Goal: Information Seeking & Learning: Learn about a topic

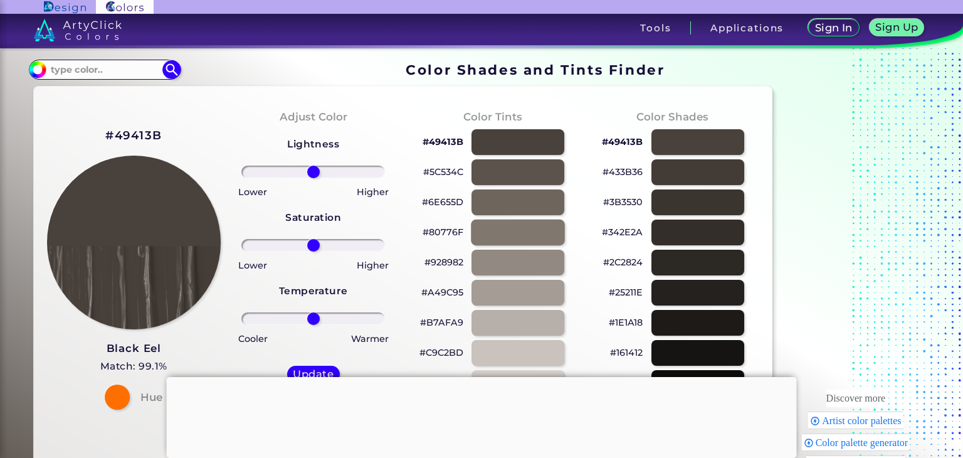
click at [544, 227] on div at bounding box center [518, 232] width 94 height 26
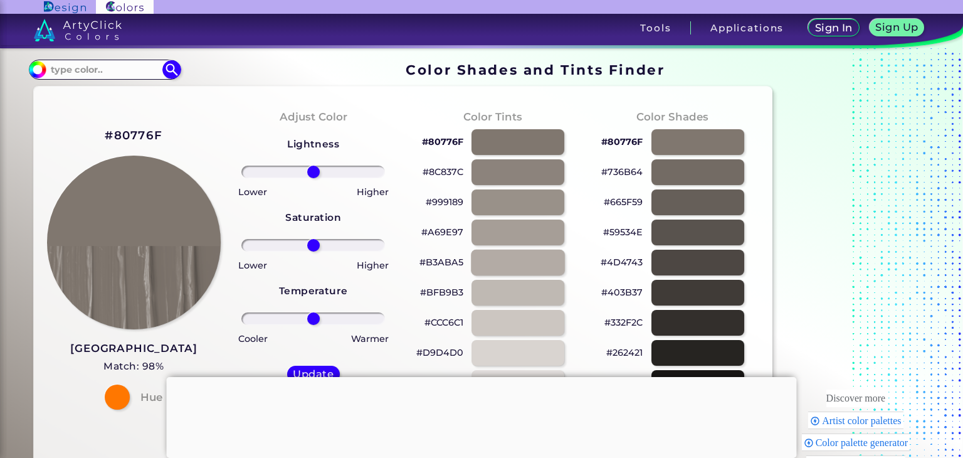
click at [528, 257] on div at bounding box center [518, 262] width 94 height 26
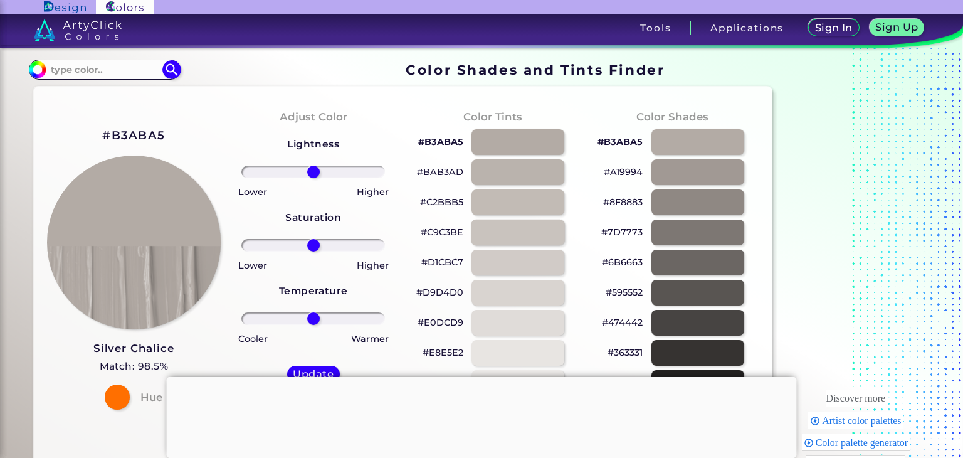
click at [521, 229] on div at bounding box center [518, 232] width 94 height 26
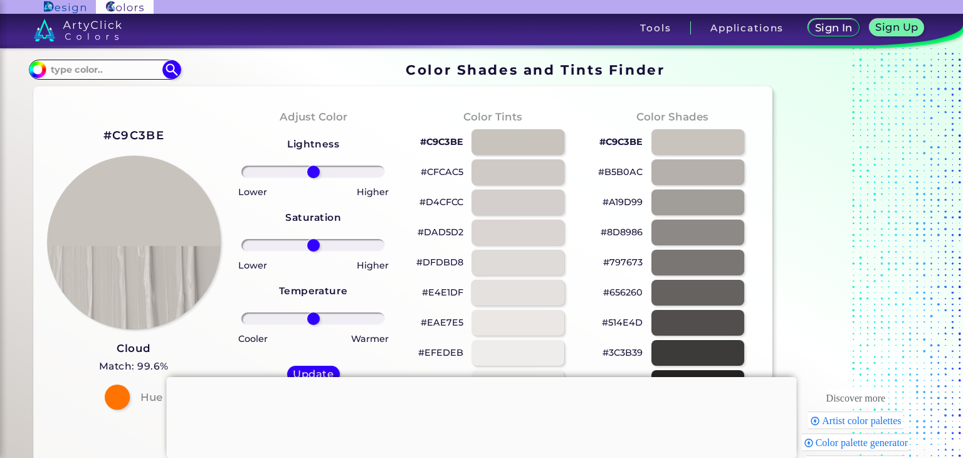
click at [521, 301] on div at bounding box center [518, 293] width 94 height 26
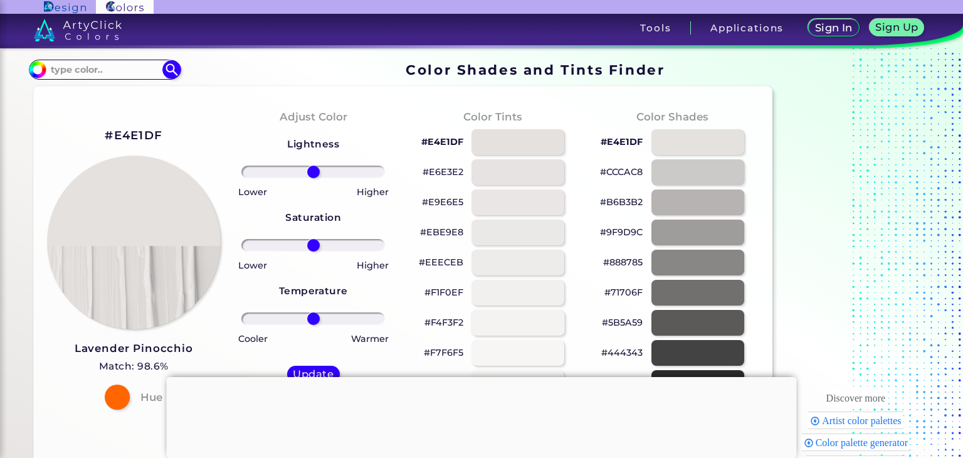
click at [521, 322] on div at bounding box center [518, 323] width 94 height 26
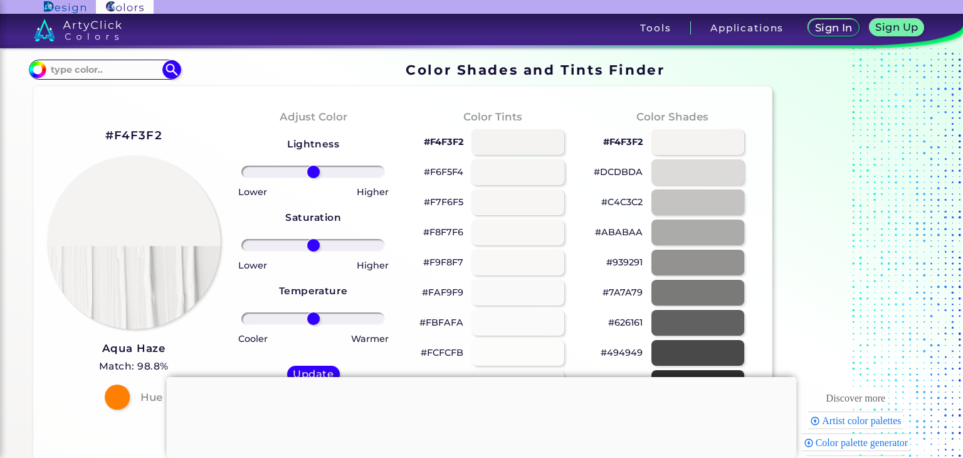
click at [528, 159] on div at bounding box center [518, 172] width 94 height 26
click at [677, 180] on div at bounding box center [698, 172] width 94 height 26
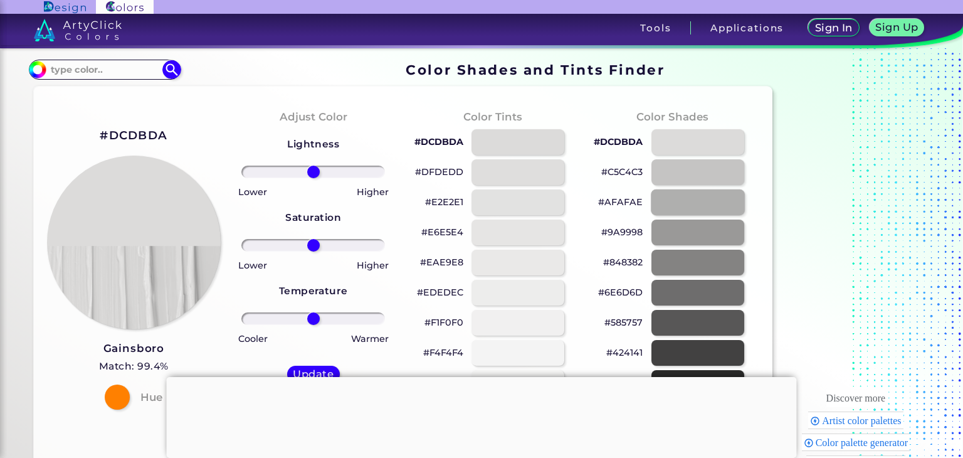
click at [684, 201] on div at bounding box center [698, 202] width 94 height 26
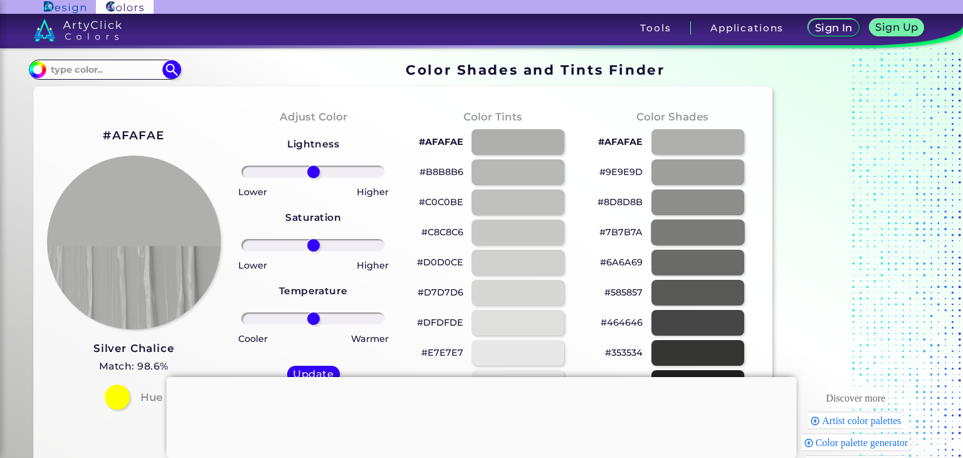
click at [692, 226] on div at bounding box center [698, 232] width 94 height 26
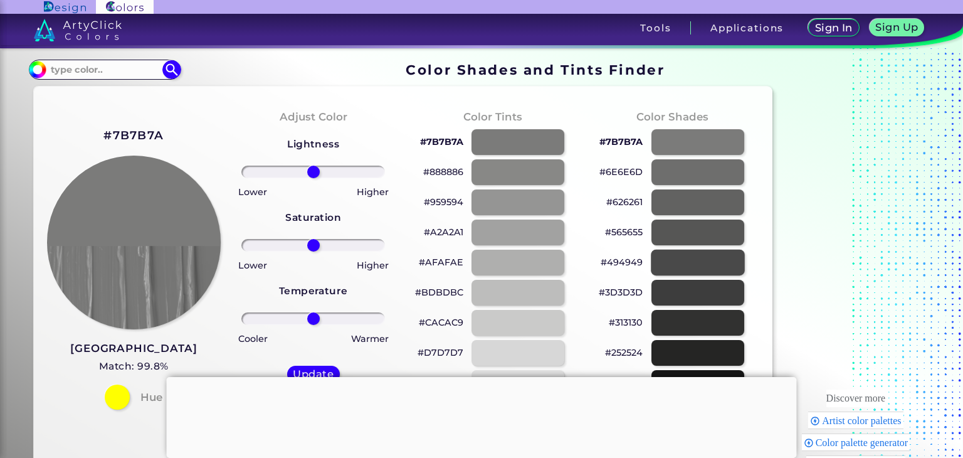
click at [694, 260] on div at bounding box center [698, 262] width 94 height 26
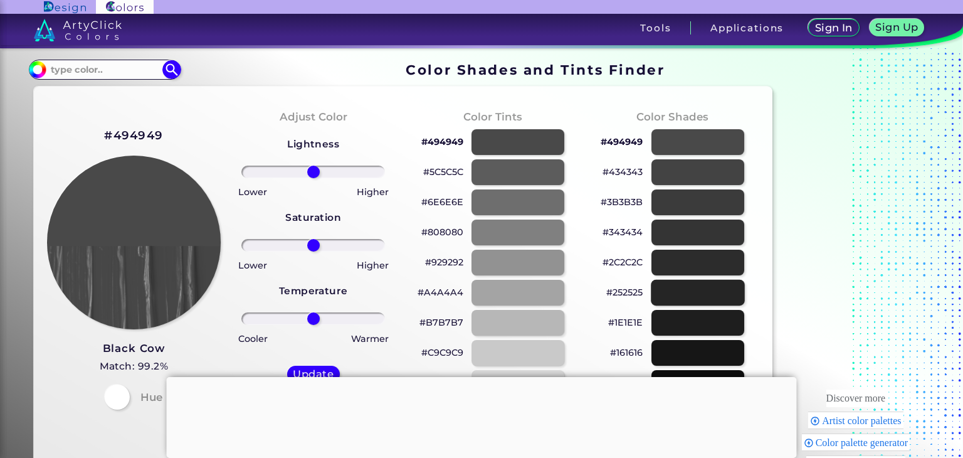
click at [701, 287] on div at bounding box center [698, 293] width 94 height 26
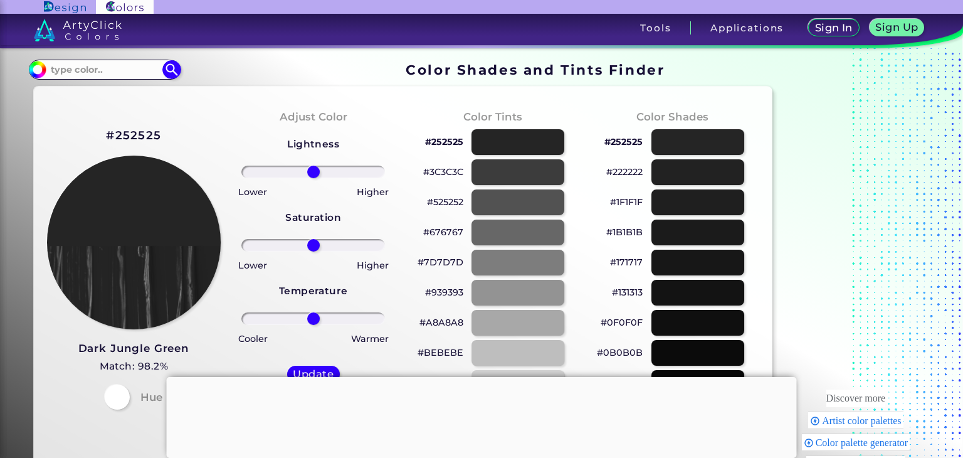
click at [705, 335] on div "#0F0F0F" at bounding box center [671, 322] width 159 height 30
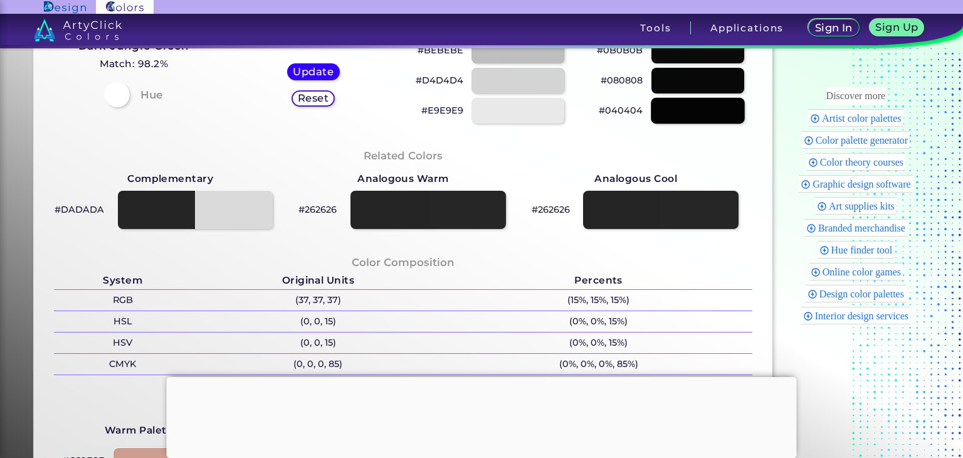
scroll to position [125, 0]
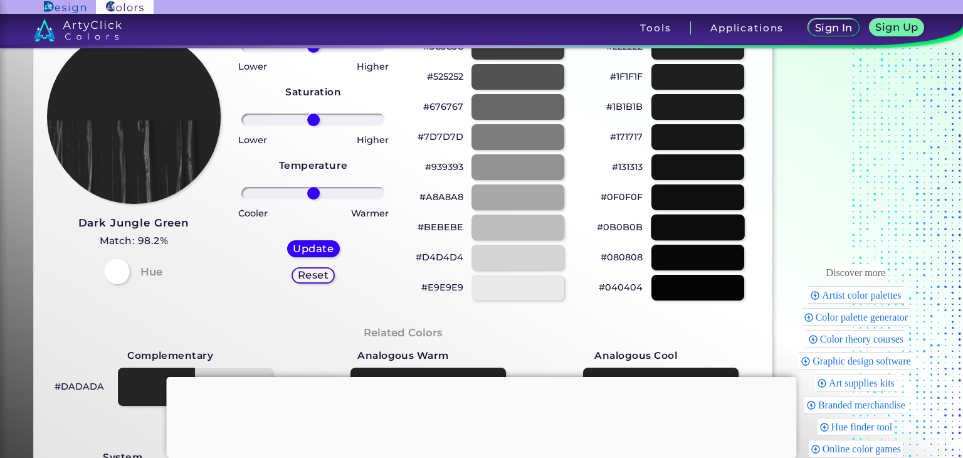
click at [696, 229] on div at bounding box center [698, 227] width 94 height 26
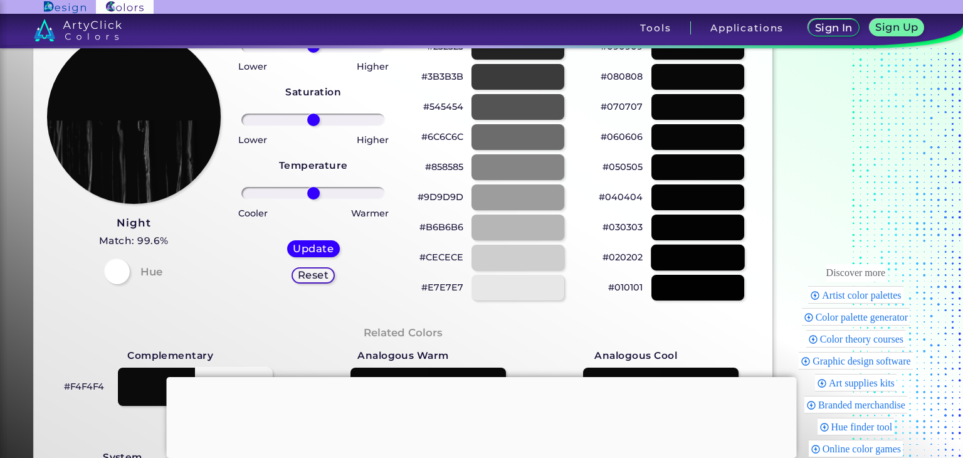
click at [697, 254] on div at bounding box center [698, 257] width 94 height 26
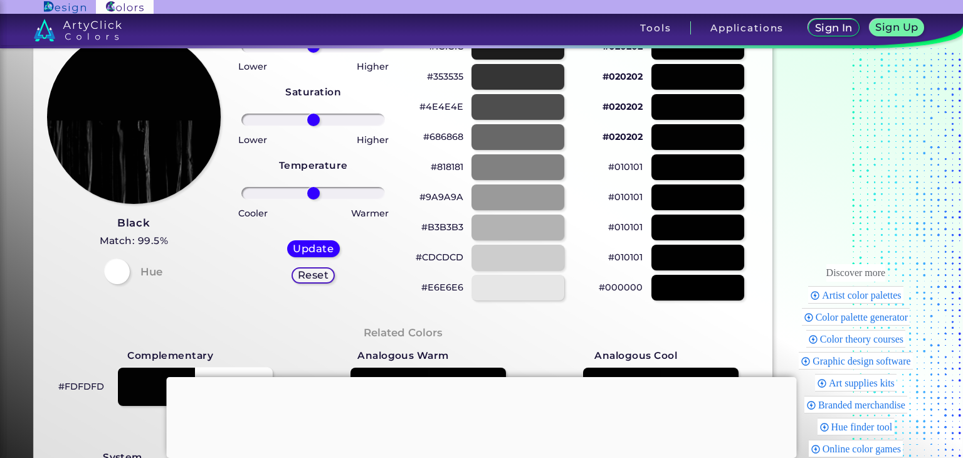
click at [692, 273] on div "#000000" at bounding box center [671, 287] width 159 height 30
click at [563, 249] on div at bounding box center [518, 257] width 94 height 26
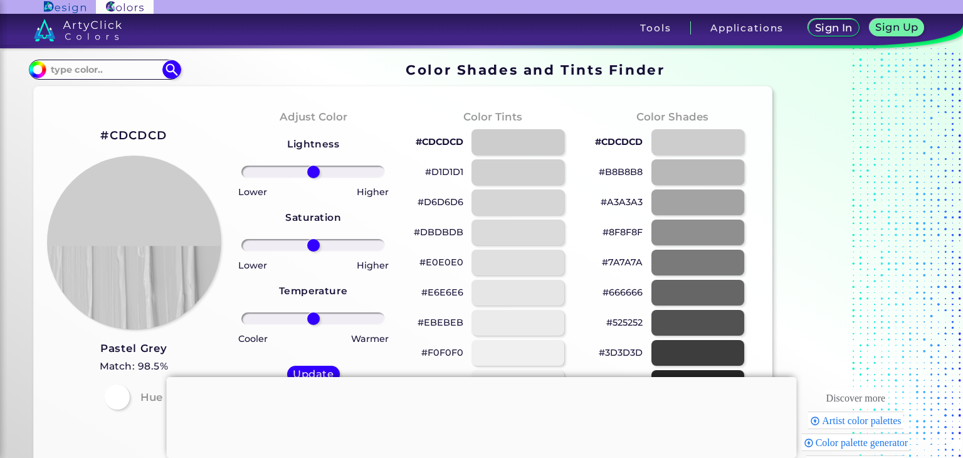
click at [131, 349] on h3 "Pastel Grey" at bounding box center [134, 348] width 69 height 15
click at [706, 228] on div at bounding box center [698, 232] width 94 height 26
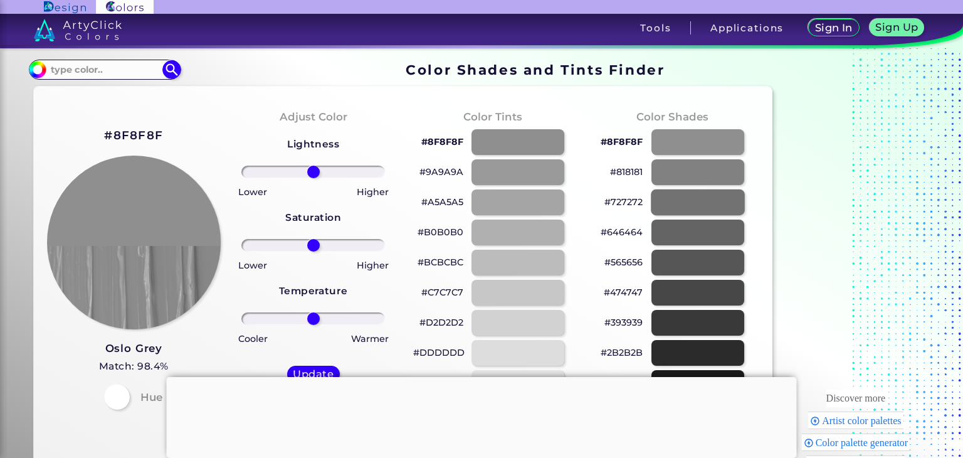
click at [679, 204] on div at bounding box center [698, 202] width 94 height 26
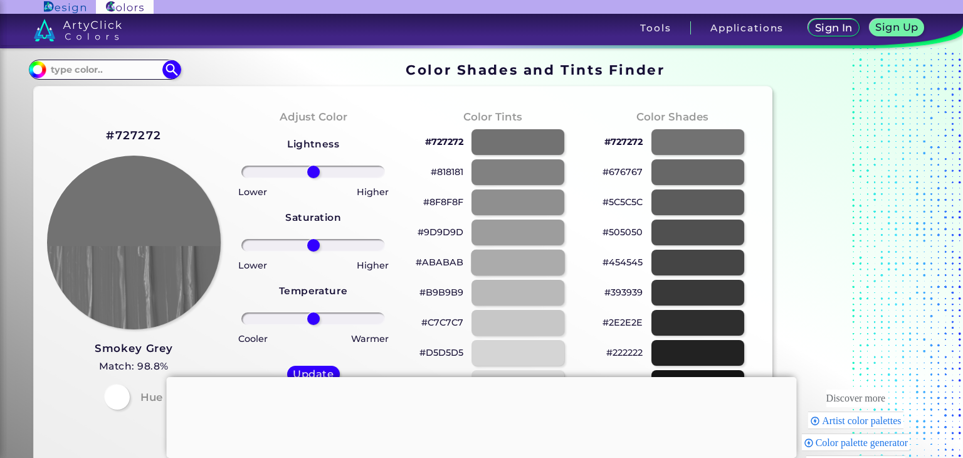
click at [521, 264] on div at bounding box center [518, 262] width 94 height 26
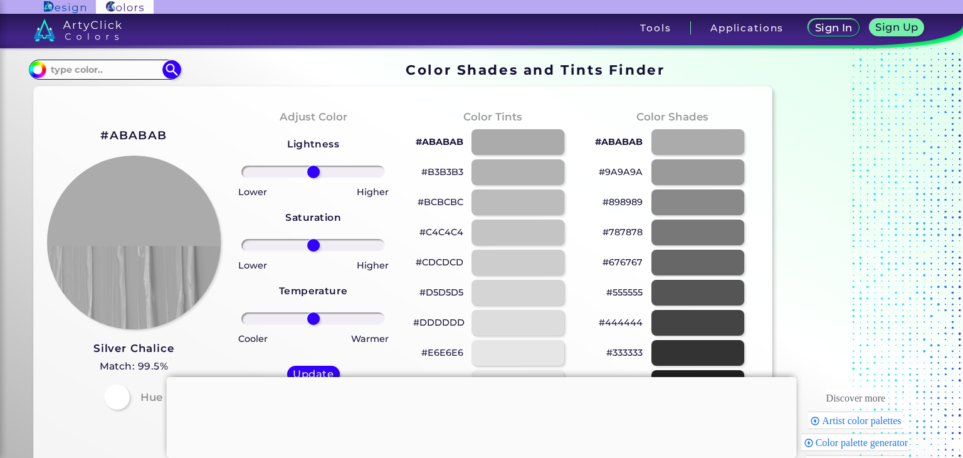
click at [529, 155] on div "#ABABAB" at bounding box center [492, 142] width 159 height 30
click at [684, 287] on div at bounding box center [698, 293] width 94 height 26
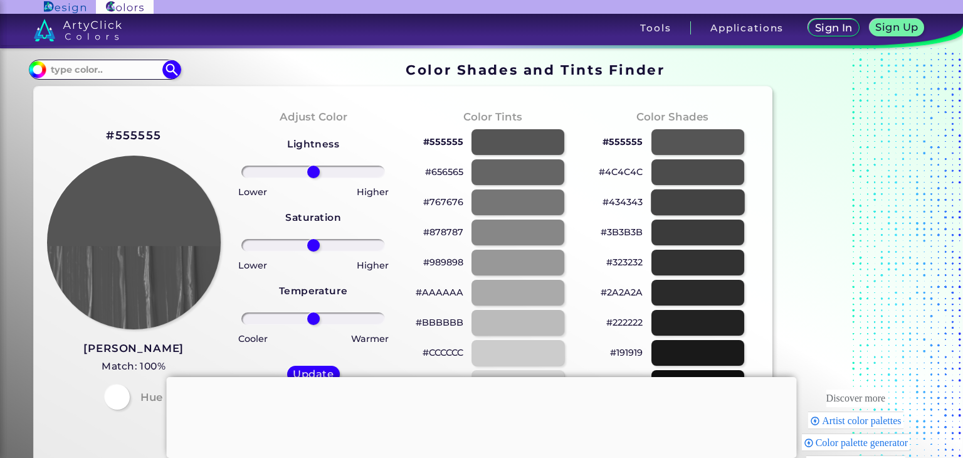
drag, startPoint x: 691, startPoint y: 261, endPoint x: 694, endPoint y: 196, distance: 65.9
click at [691, 261] on div at bounding box center [697, 262] width 93 height 26
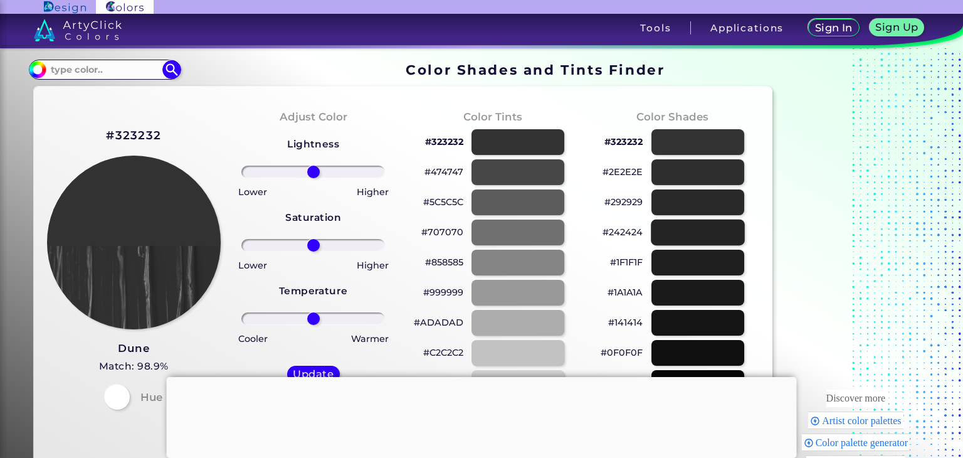
click at [708, 229] on div at bounding box center [698, 232] width 94 height 26
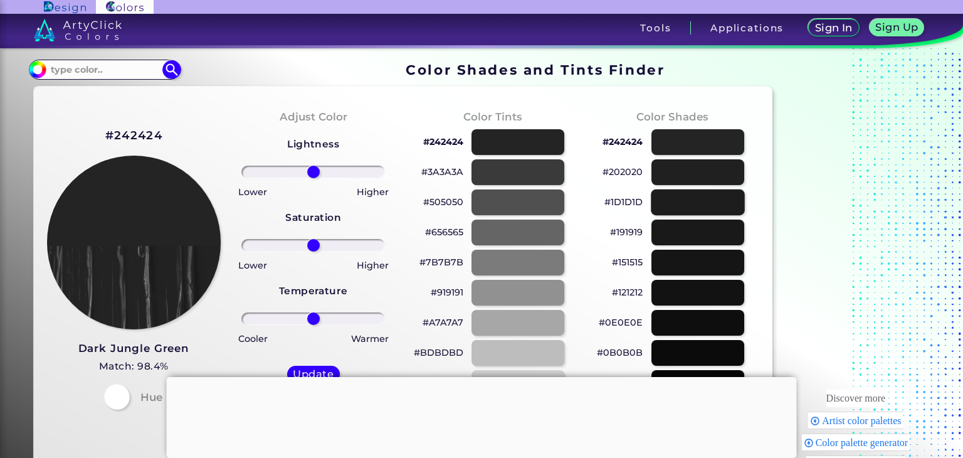
click at [704, 211] on div at bounding box center [698, 202] width 94 height 26
click at [525, 195] on div at bounding box center [518, 202] width 94 height 26
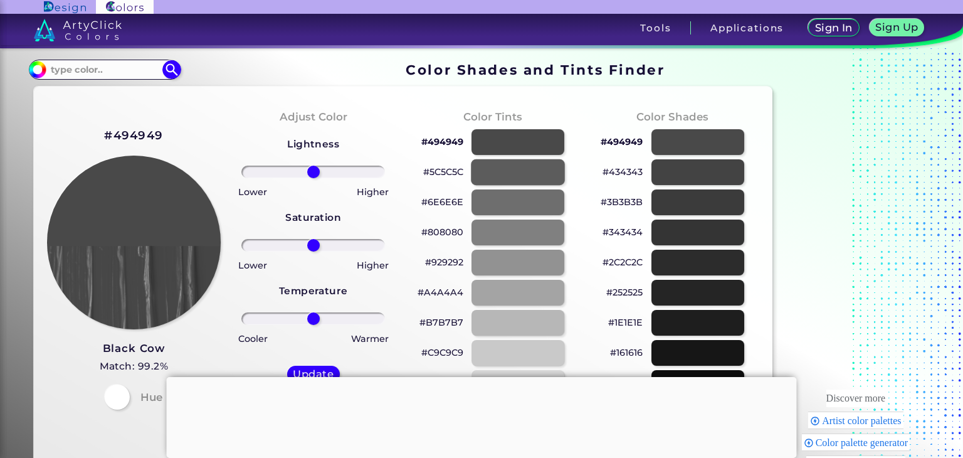
click at [520, 174] on div at bounding box center [518, 172] width 94 height 26
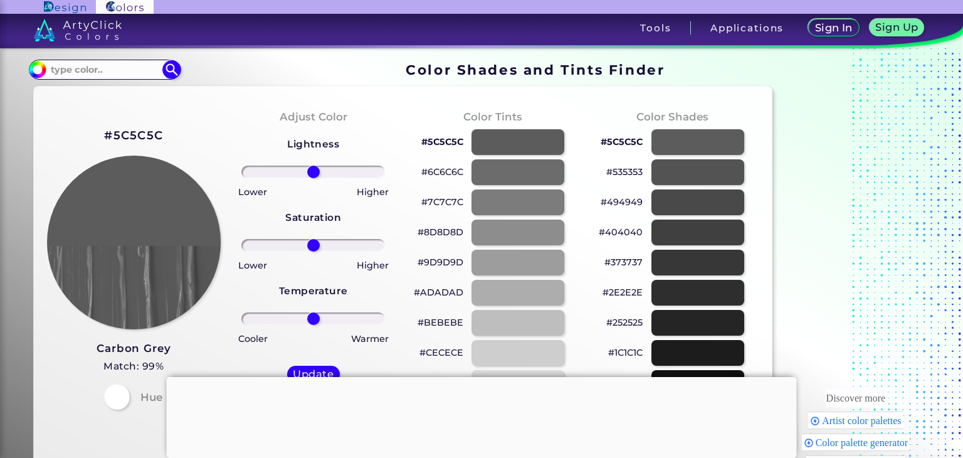
click at [122, 348] on h3 "Carbon Grey" at bounding box center [134, 348] width 74 height 15
click at [496, 165] on div at bounding box center [518, 172] width 94 height 26
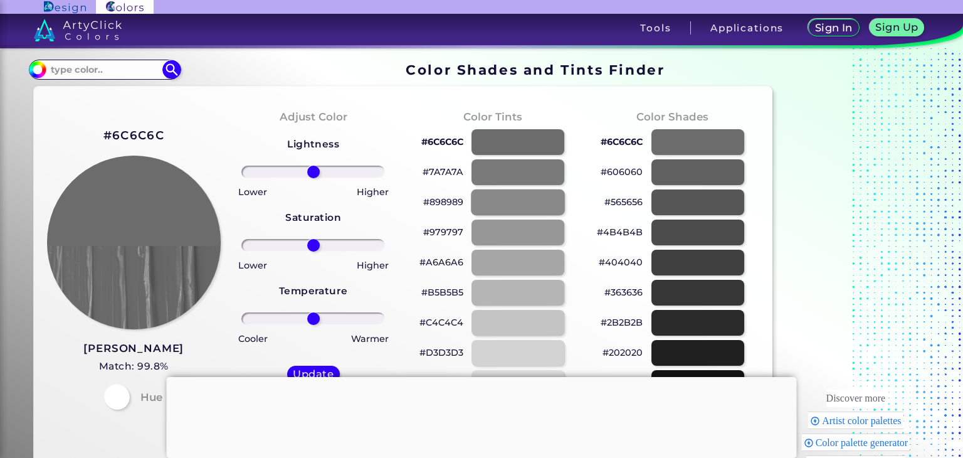
click at [523, 205] on div at bounding box center [518, 202] width 94 height 26
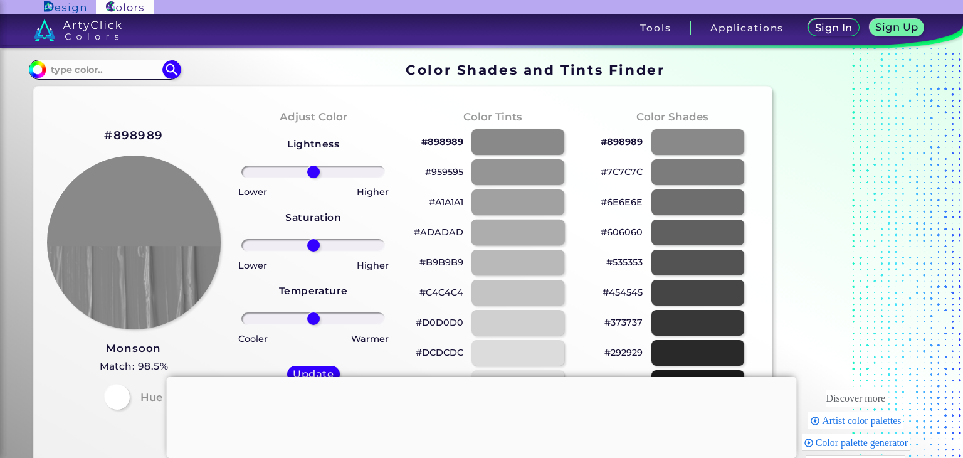
click at [506, 233] on div at bounding box center [518, 232] width 94 height 26
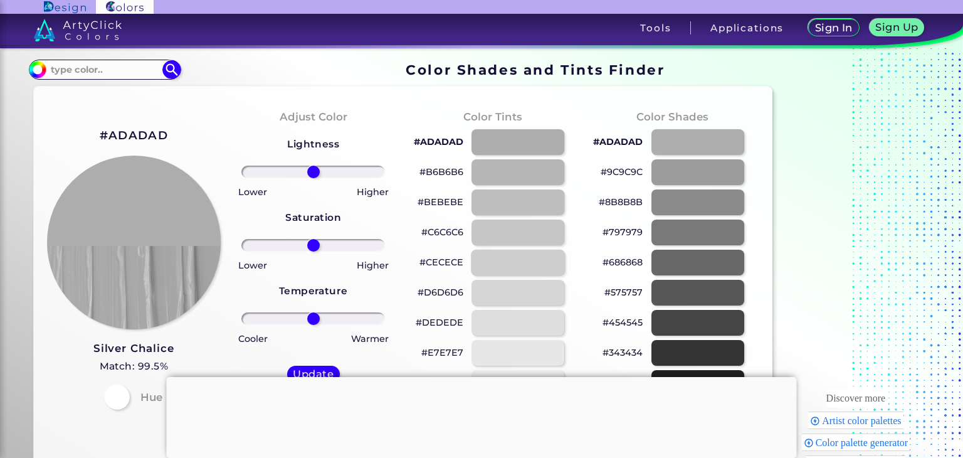
click at [531, 272] on div at bounding box center [518, 262] width 94 height 26
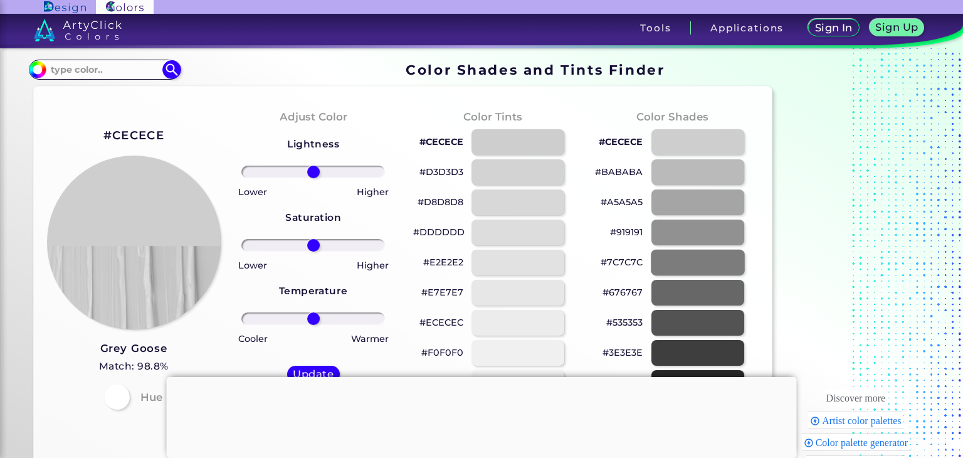
click at [713, 267] on div at bounding box center [698, 262] width 94 height 26
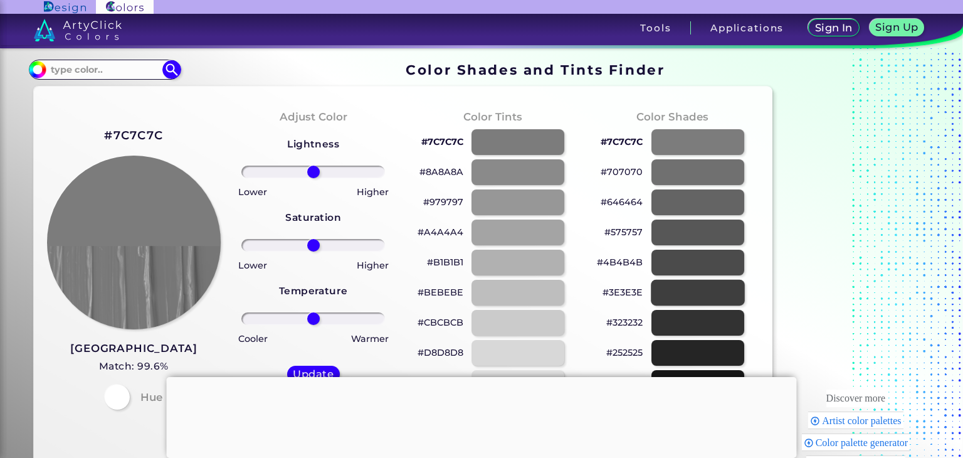
click at [698, 290] on div at bounding box center [698, 293] width 94 height 26
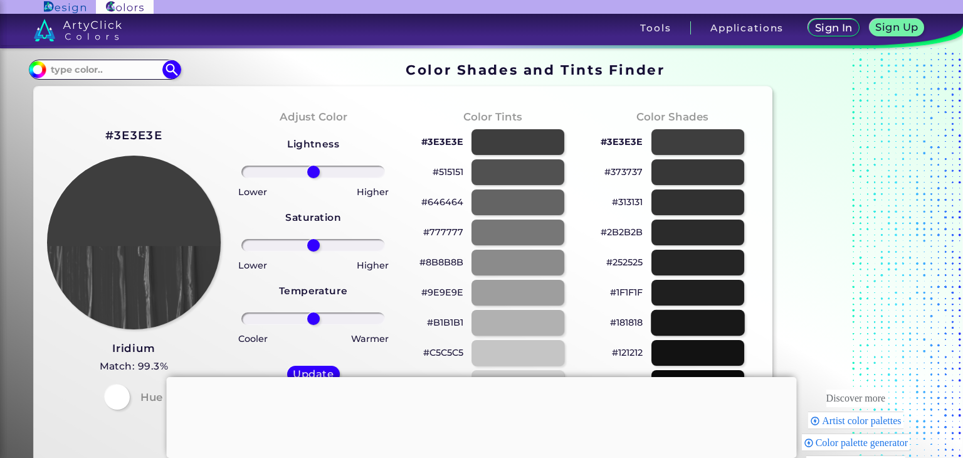
click at [693, 322] on div at bounding box center [698, 323] width 94 height 26
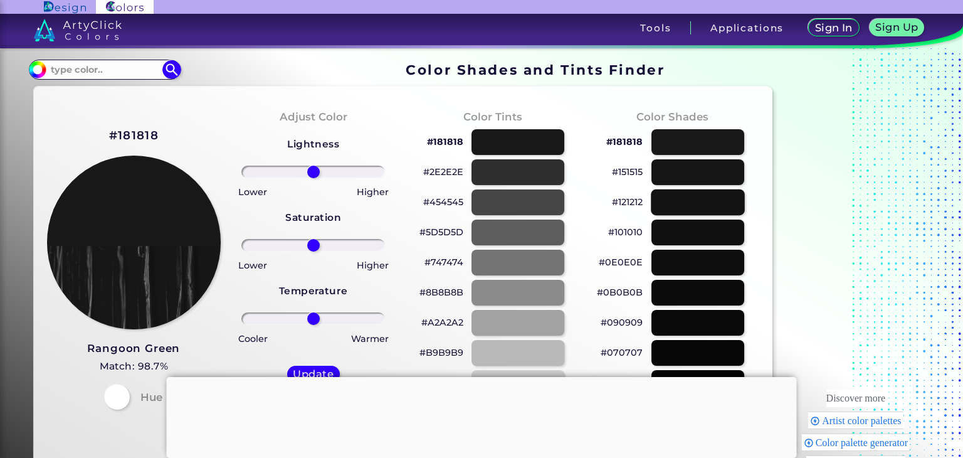
click at [705, 189] on div at bounding box center [698, 202] width 94 height 26
click at [699, 166] on div at bounding box center [698, 172] width 94 height 26
type input "#101010"
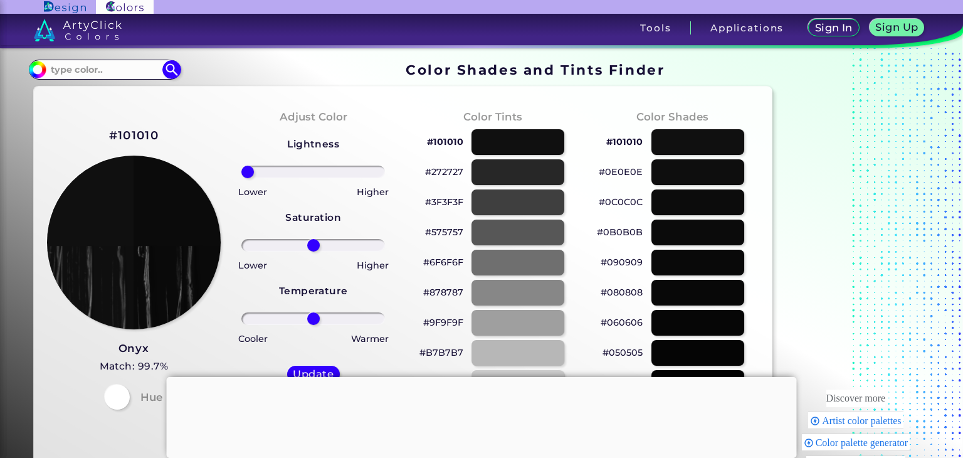
drag, startPoint x: 369, startPoint y: 173, endPoint x: 204, endPoint y: 181, distance: 165.0
type input "-100"
click at [241, 178] on input "range" at bounding box center [313, 171] width 144 height 13
drag, startPoint x: 322, startPoint y: 244, endPoint x: 401, endPoint y: 261, distance: 80.9
type input "100"
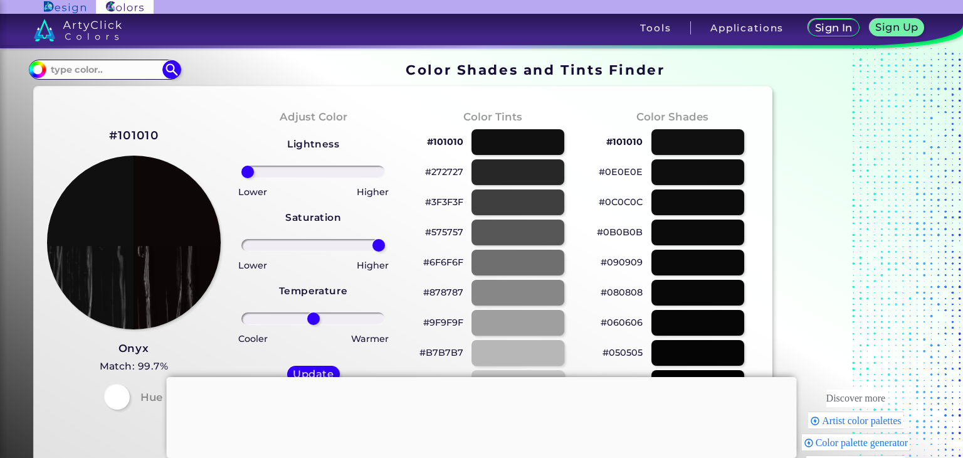
click at [385, 251] on input "range" at bounding box center [313, 245] width 144 height 13
drag, startPoint x: 306, startPoint y: 320, endPoint x: 327, endPoint y: 332, distance: 23.3
type input "21"
click at [327, 325] on input "range" at bounding box center [313, 318] width 144 height 13
click at [316, 369] on h5 "Update" at bounding box center [313, 374] width 41 height 10
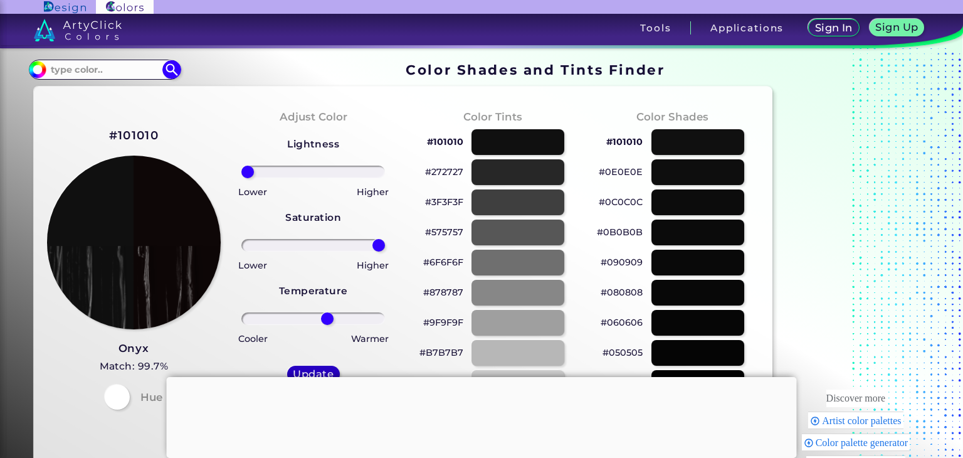
type input "#0e0707"
type input "0"
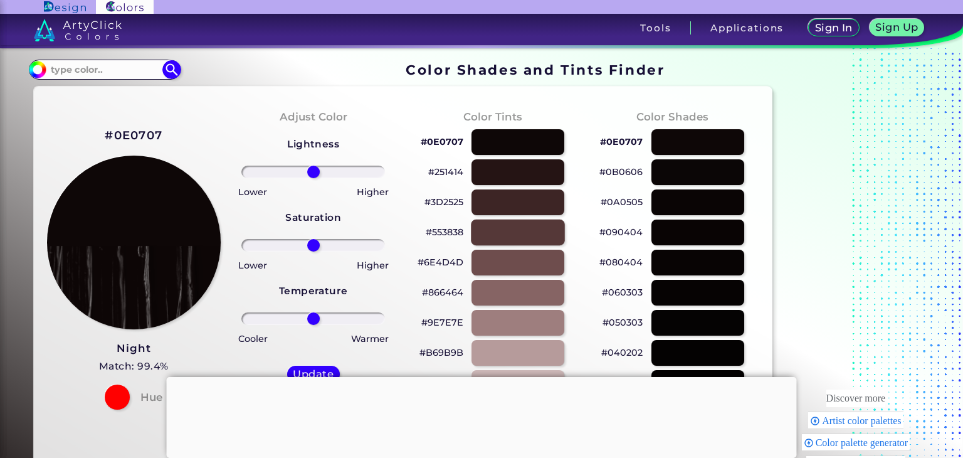
click at [520, 236] on div at bounding box center [518, 232] width 94 height 26
type input "#553838"
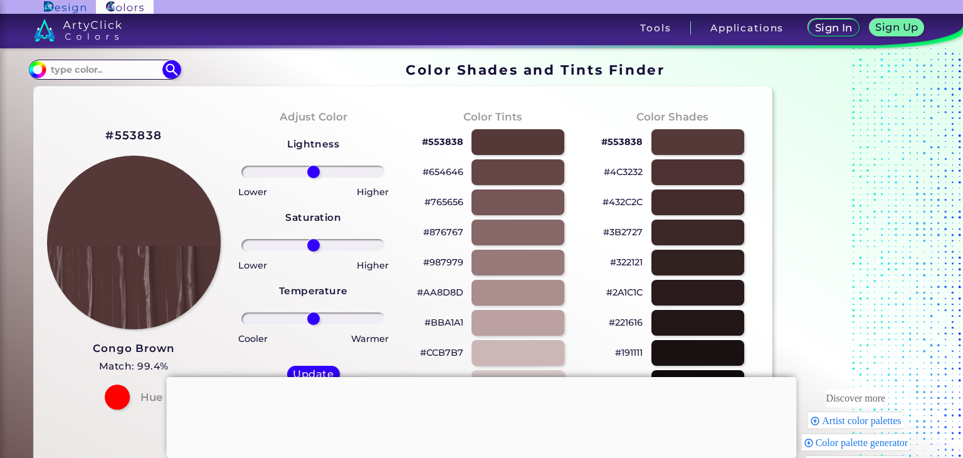
click at [127, 360] on h5 "Match: 99.4%" at bounding box center [133, 366] width 81 height 16
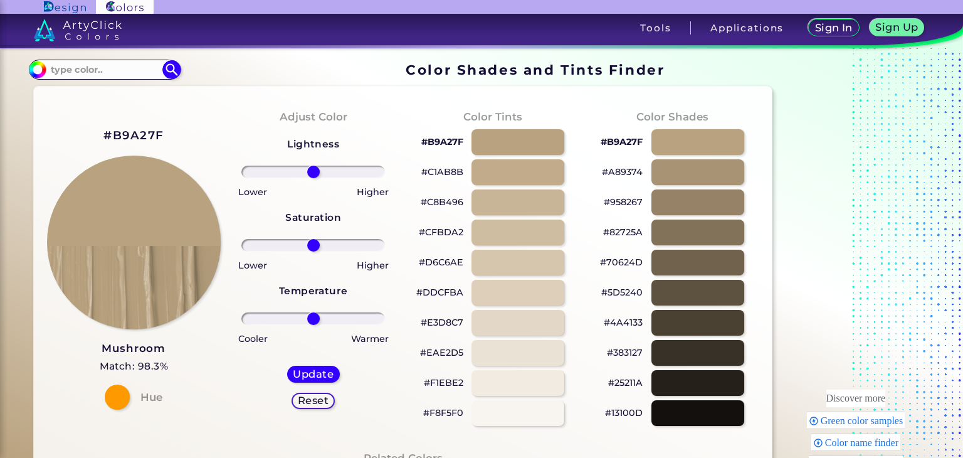
click at [148, 348] on h3 "Mushroom" at bounding box center [134, 348] width 69 height 15
click at [520, 174] on div at bounding box center [518, 172] width 94 height 26
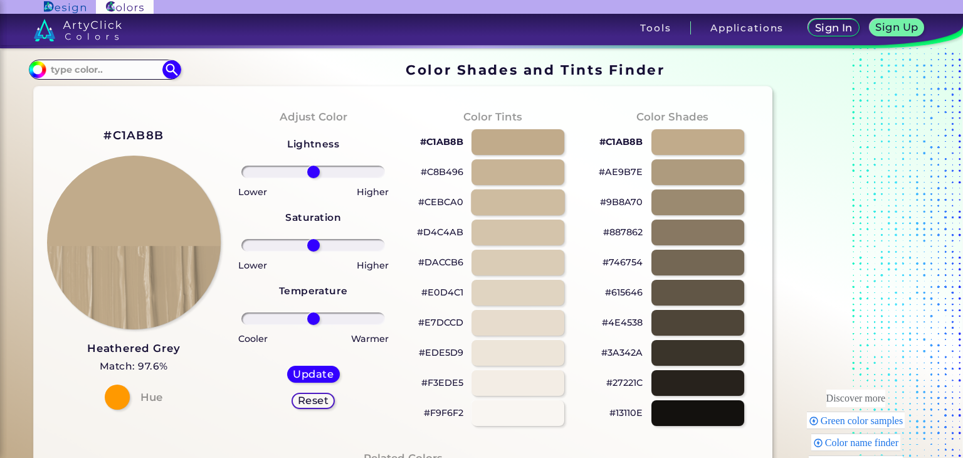
click at [524, 194] on div at bounding box center [518, 202] width 94 height 26
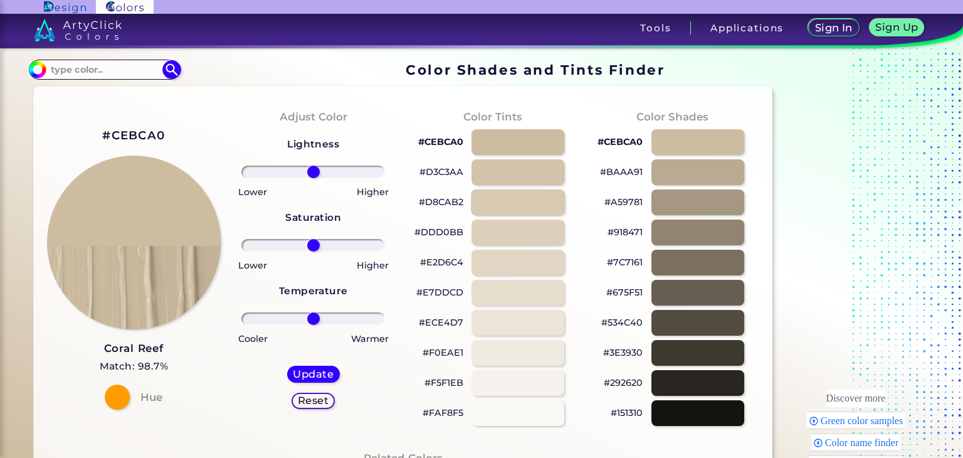
click at [545, 198] on div at bounding box center [518, 202] width 94 height 26
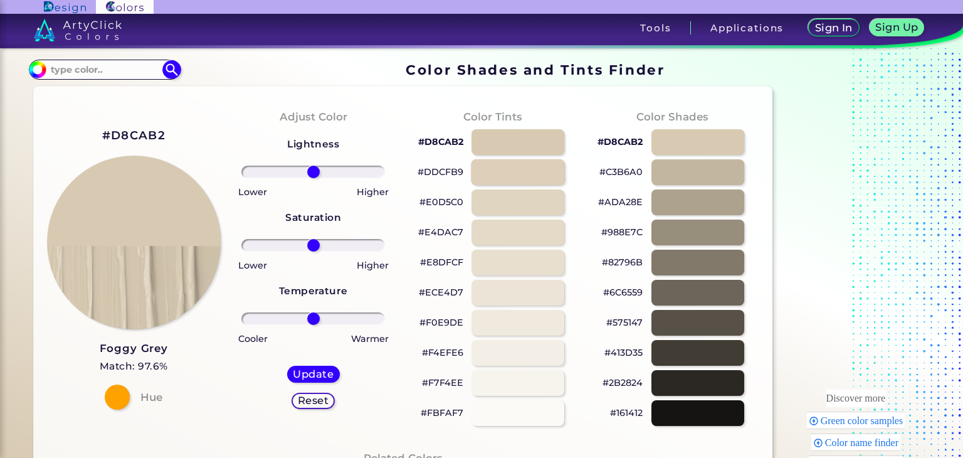
click at [531, 168] on div at bounding box center [518, 172] width 94 height 26
type input "#ddcfb9"
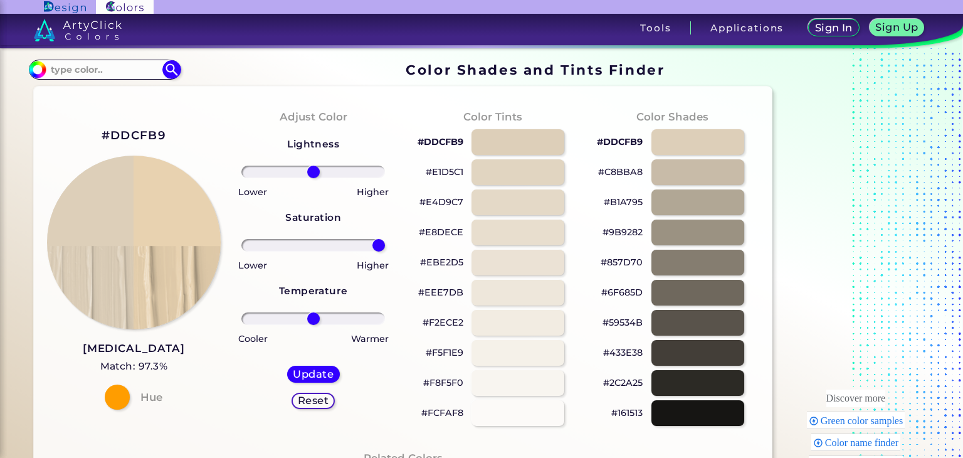
drag, startPoint x: 353, startPoint y: 246, endPoint x: 397, endPoint y: 246, distance: 43.2
type input "100"
click at [385, 246] on input "range" at bounding box center [313, 245] width 144 height 13
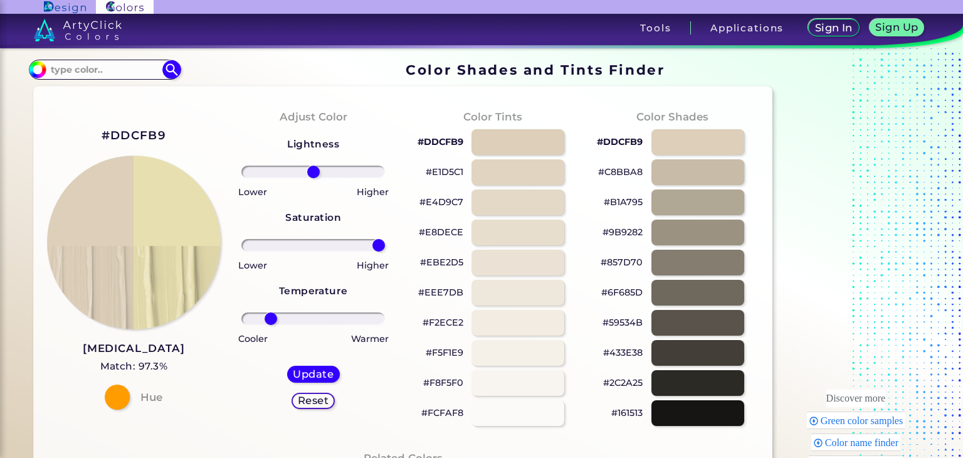
drag, startPoint x: 314, startPoint y: 320, endPoint x: 271, endPoint y: 327, distance: 43.8
type input "-65"
click at [271, 325] on input "range" at bounding box center [313, 318] width 144 height 13
click at [327, 376] on h5 "Update" at bounding box center [313, 373] width 36 height 9
type input "#e8dfb0"
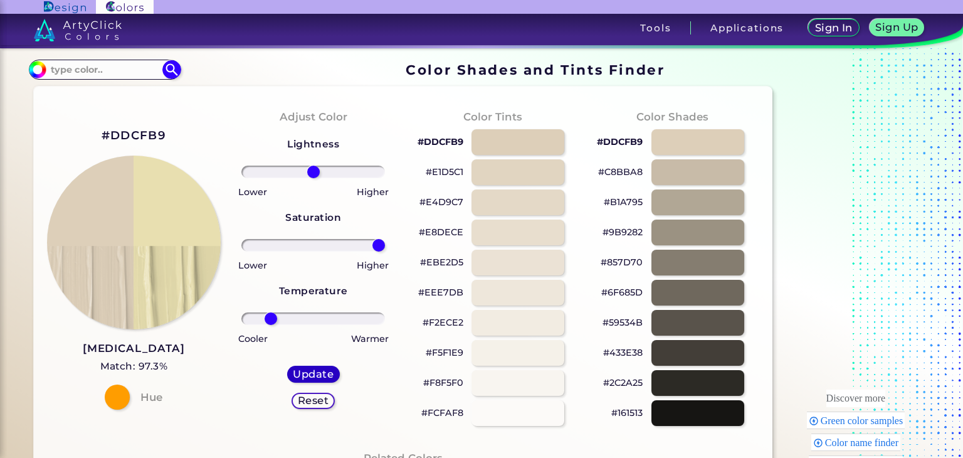
type input "0"
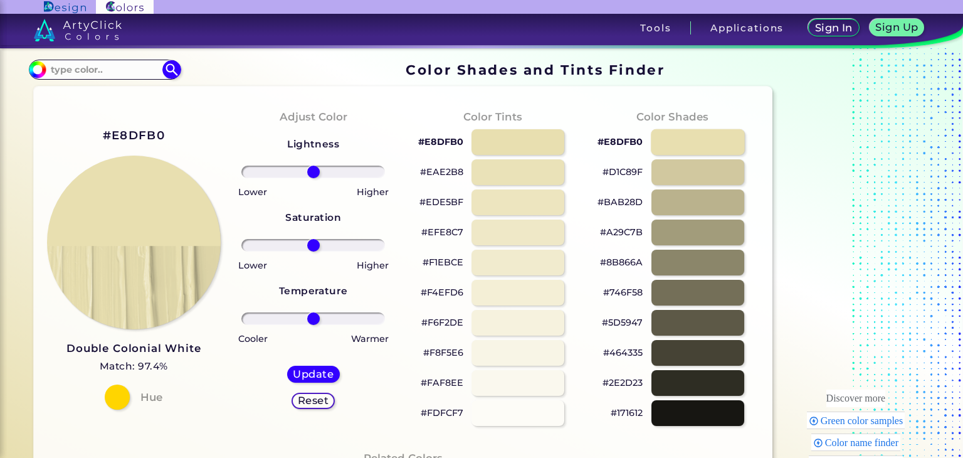
click at [707, 150] on div at bounding box center [698, 142] width 94 height 26
click at [696, 189] on div at bounding box center [697, 202] width 93 height 26
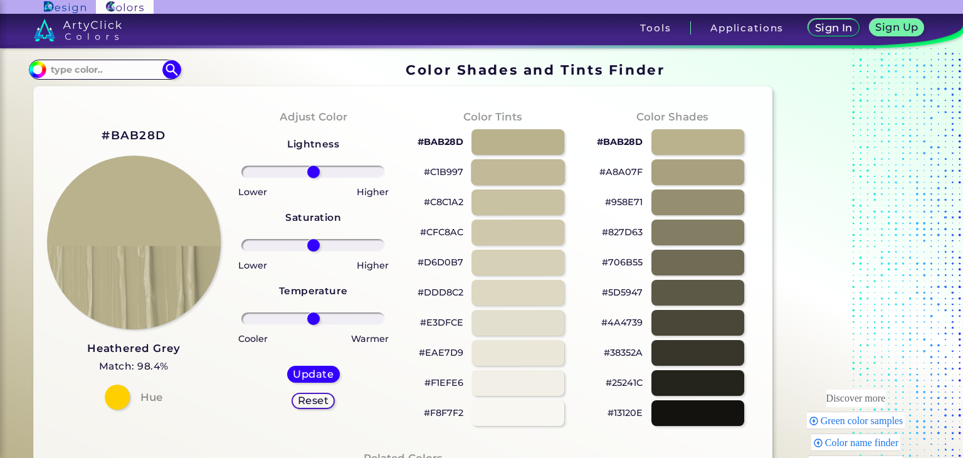
drag, startPoint x: 521, startPoint y: 144, endPoint x: 523, endPoint y: 159, distance: 15.7
click at [522, 144] on div at bounding box center [517, 142] width 93 height 26
click at [522, 164] on div at bounding box center [518, 172] width 94 height 26
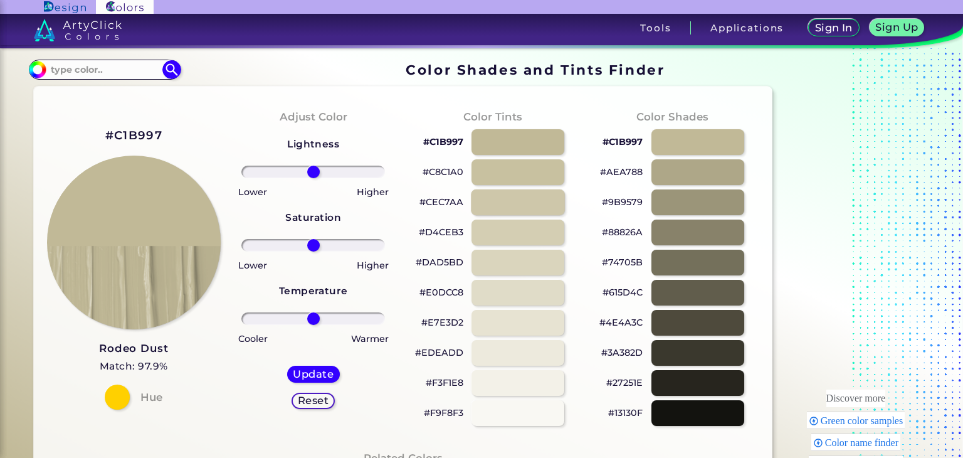
click at [517, 195] on div at bounding box center [518, 202] width 94 height 26
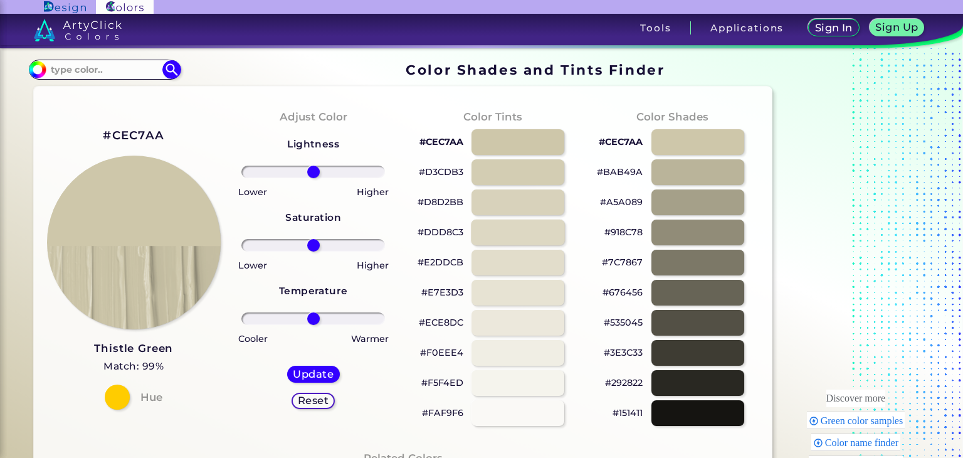
click at [522, 228] on div at bounding box center [518, 232] width 94 height 26
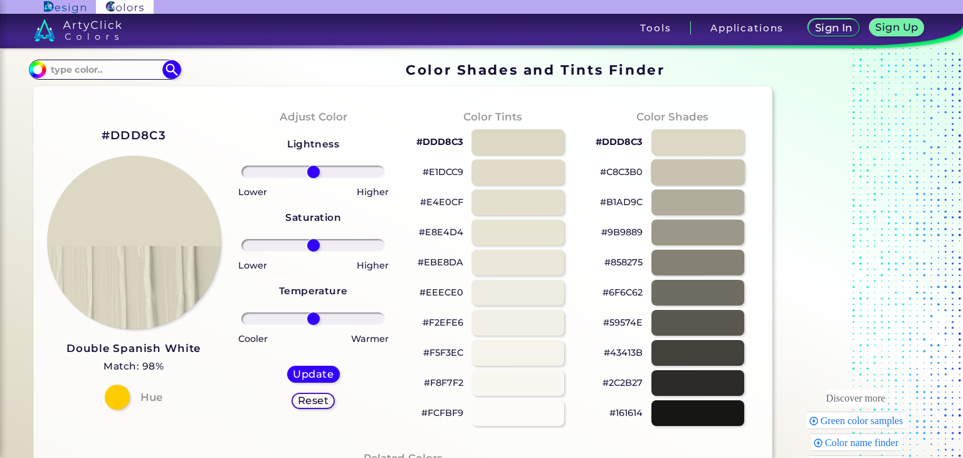
click at [711, 172] on div at bounding box center [698, 172] width 94 height 26
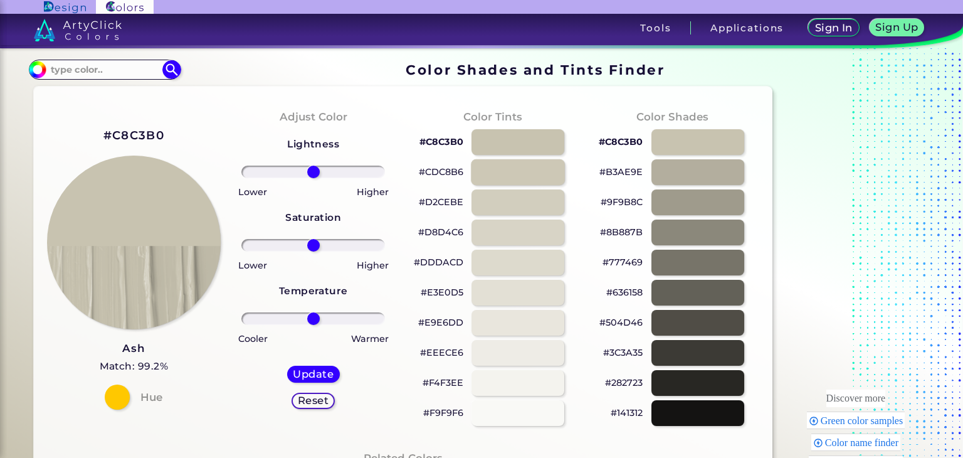
click at [525, 177] on div at bounding box center [518, 172] width 94 height 26
type input "#cdc8b6"
drag, startPoint x: 340, startPoint y: 321, endPoint x: 379, endPoint y: 320, distance: 38.2
type input "100"
click at [379, 320] on input "range" at bounding box center [313, 318] width 144 height 13
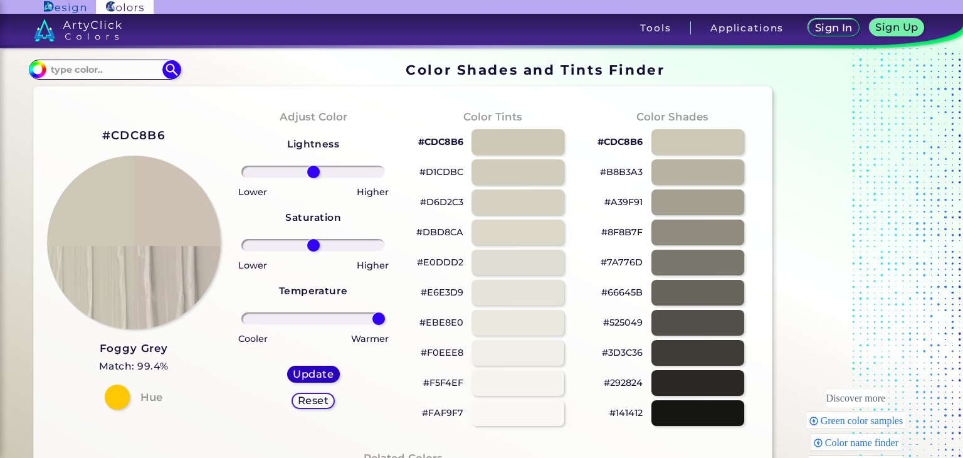
click at [318, 370] on h5 "Update" at bounding box center [313, 373] width 36 height 9
type input "#cdc1b6"
type input "0"
click at [546, 150] on div at bounding box center [518, 142] width 94 height 26
click at [543, 169] on div at bounding box center [518, 172] width 94 height 26
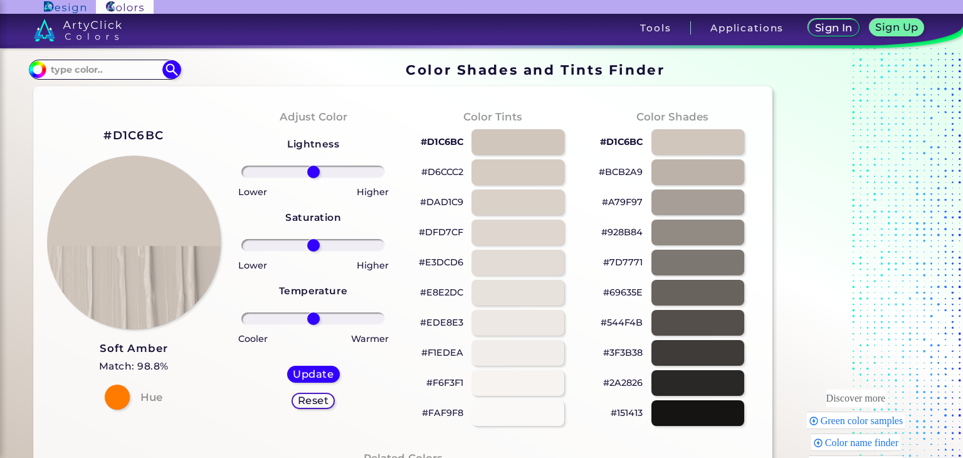
click at [143, 350] on h3 "Soft Amber" at bounding box center [134, 348] width 70 height 15
click at [543, 266] on div at bounding box center [518, 262] width 94 height 26
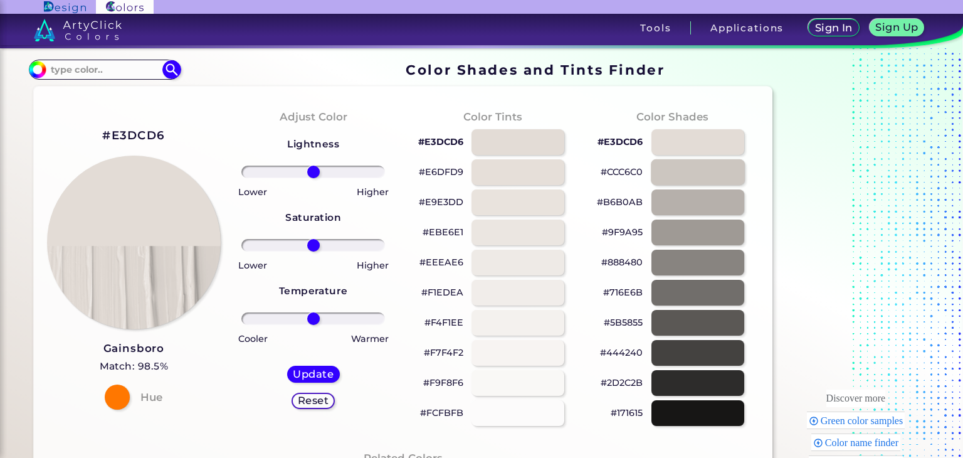
click at [717, 177] on div at bounding box center [698, 172] width 94 height 26
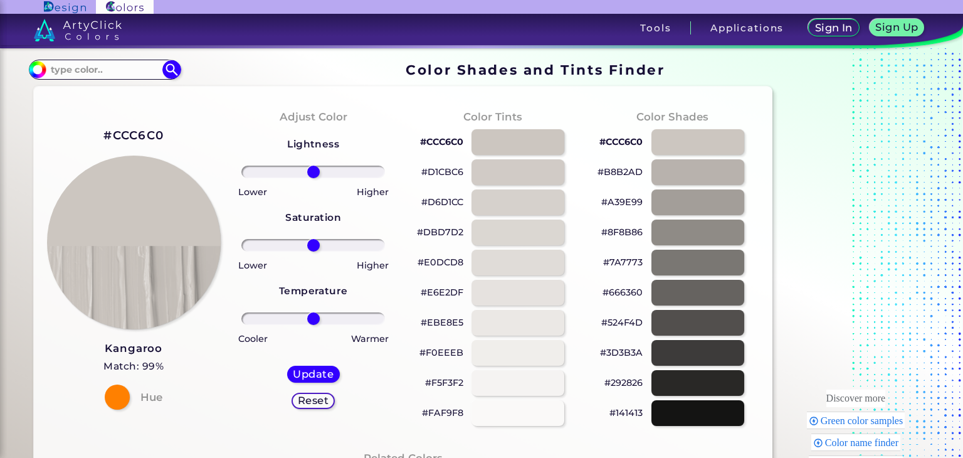
click at [142, 350] on h3 "Kangaroo" at bounding box center [133, 348] width 60 height 15
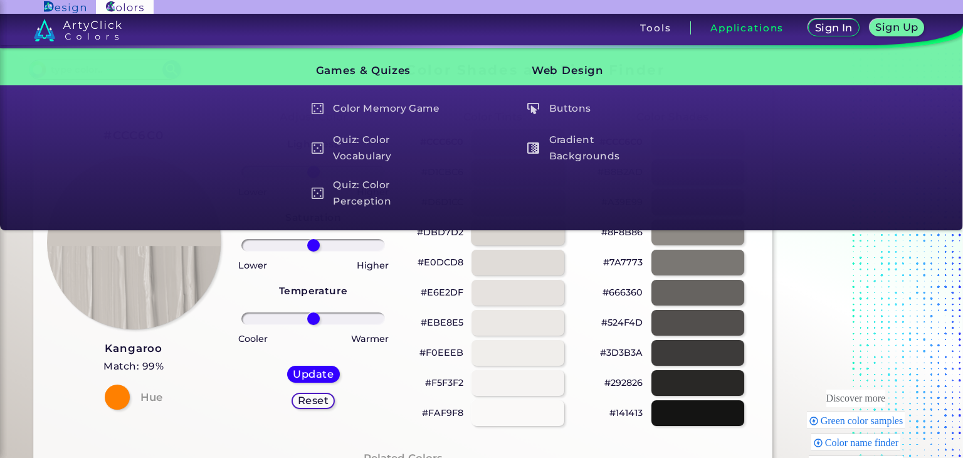
click at [516, 237] on div at bounding box center [518, 232] width 94 height 26
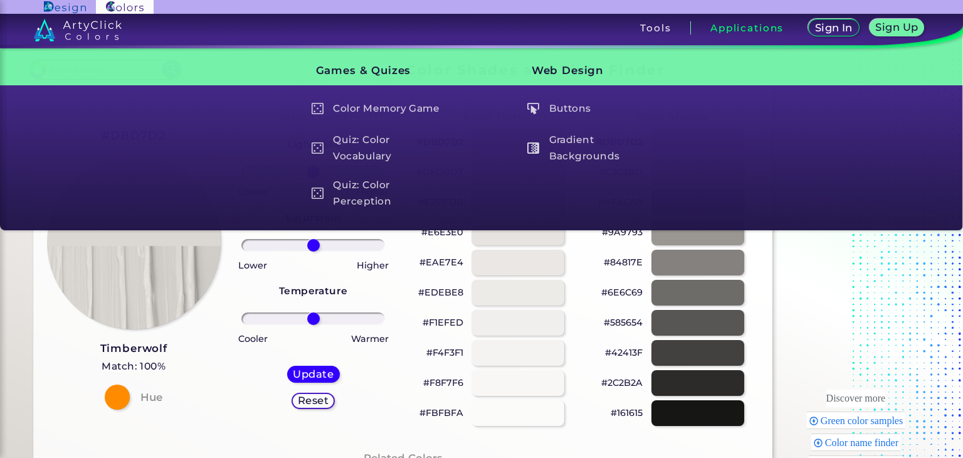
click at [133, 363] on h5 "Match: 100%" at bounding box center [133, 366] width 67 height 16
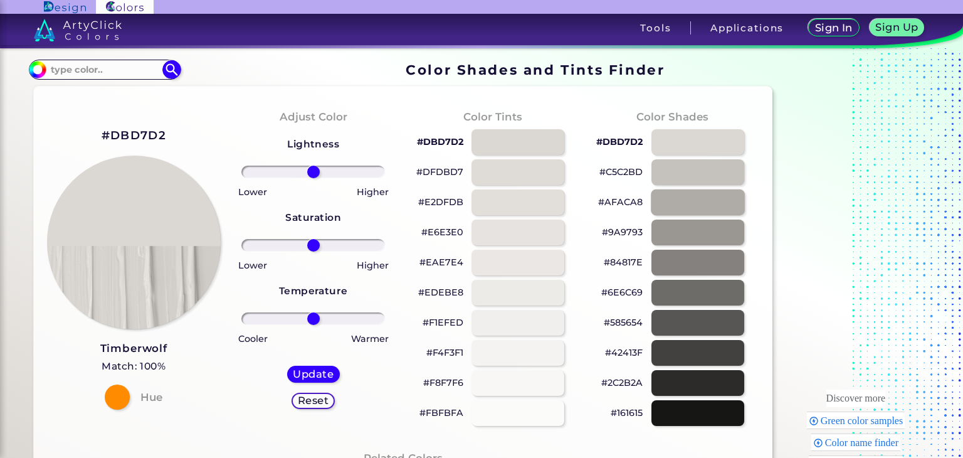
click at [679, 209] on div at bounding box center [698, 202] width 94 height 26
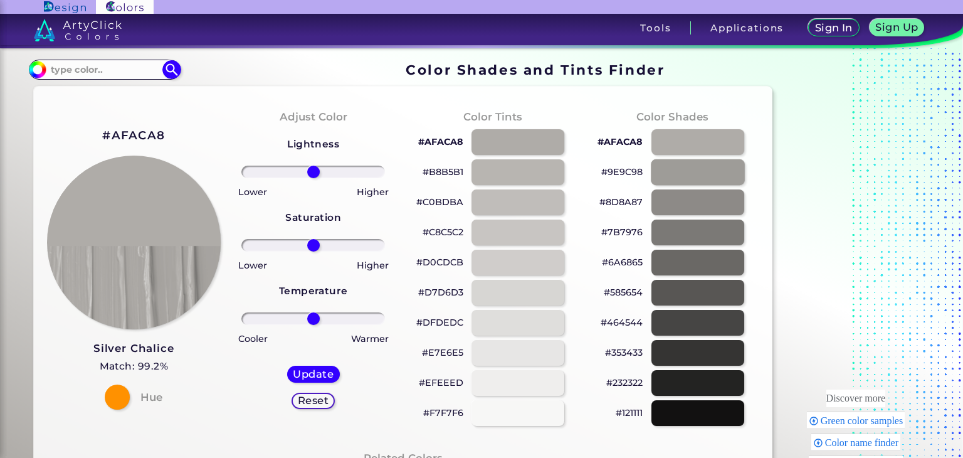
click at [692, 184] on div at bounding box center [698, 172] width 94 height 26
type input "#9e9c98"
